Goal: Transaction & Acquisition: Download file/media

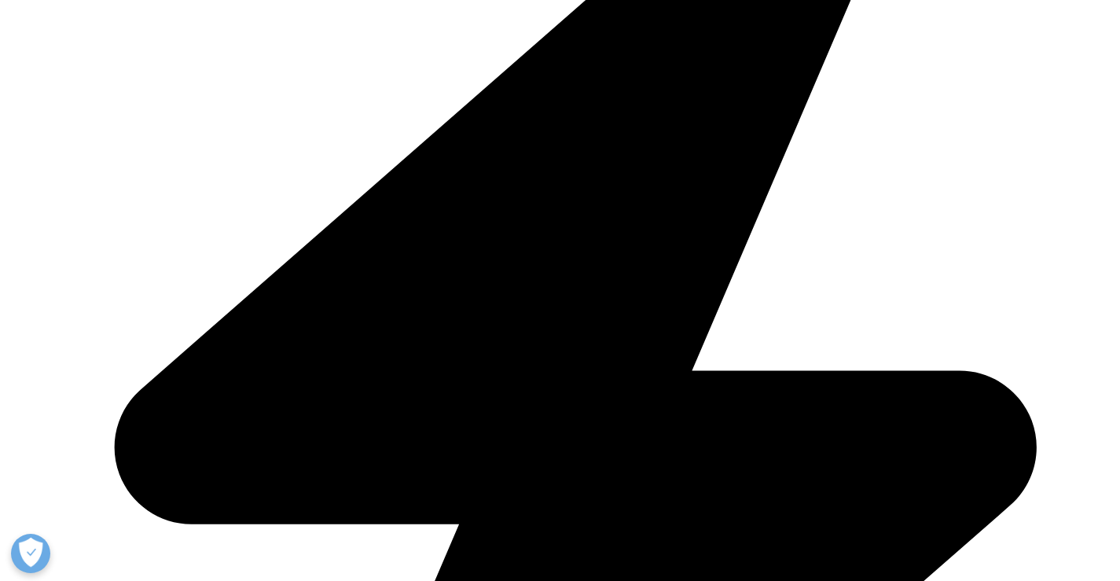
scroll to position [2357, 0]
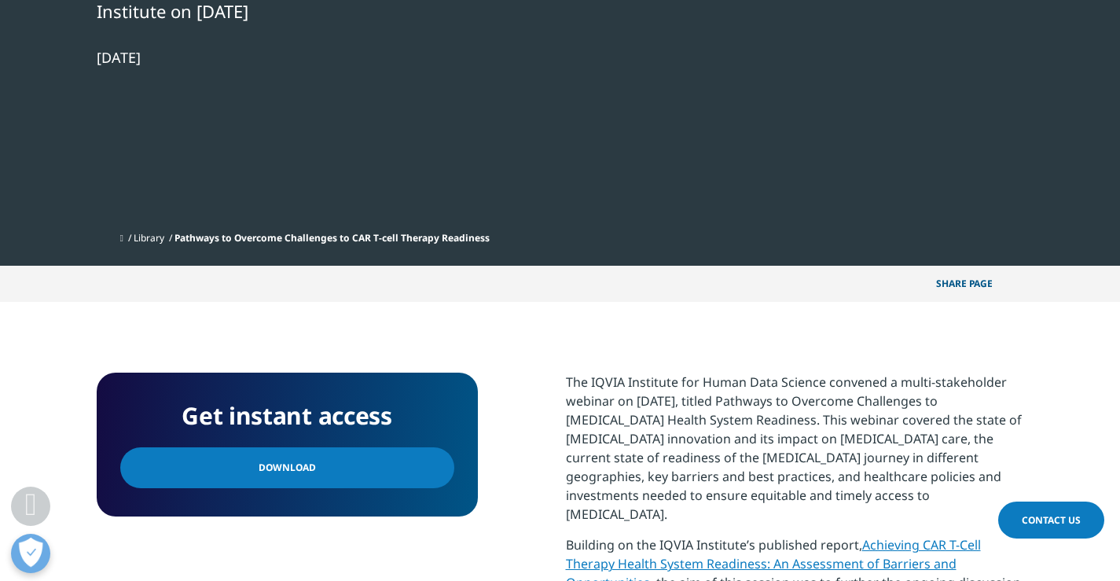
scroll to position [471, 0]
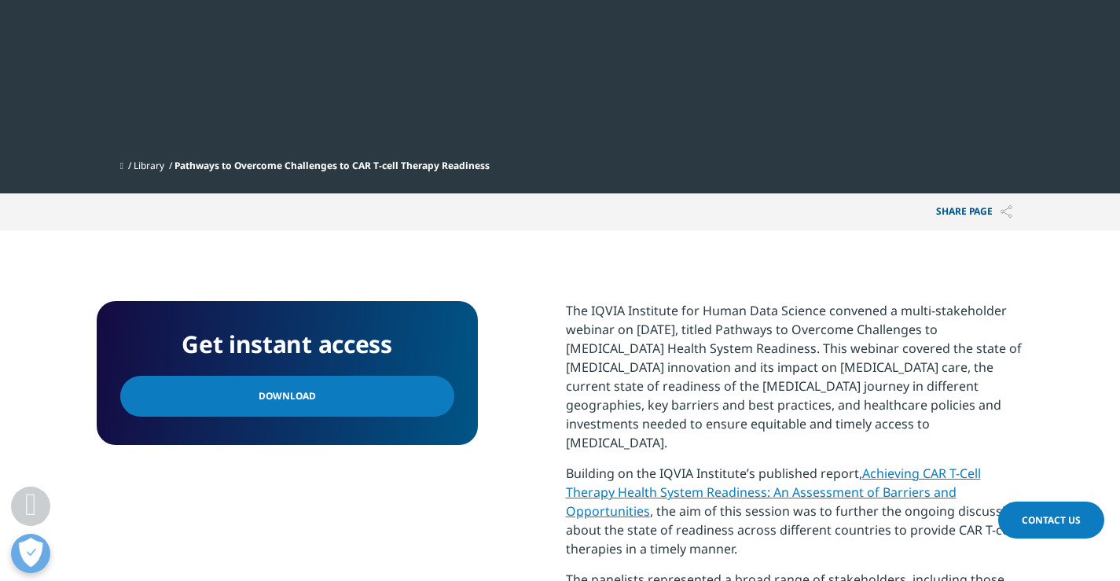
click at [336, 400] on link "Download" at bounding box center [287, 396] width 334 height 41
